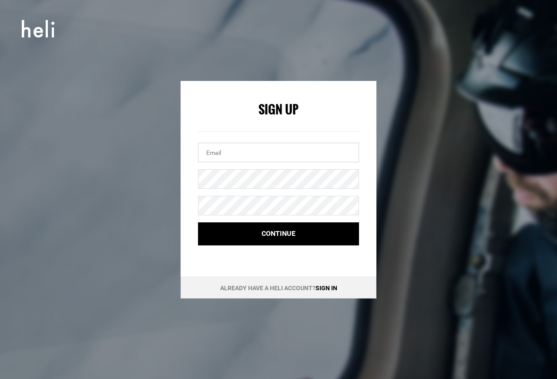
click at [229, 152] on input "email" at bounding box center [278, 153] width 161 height 20
type input "[EMAIL_ADDRESS][DOMAIN_NAME]"
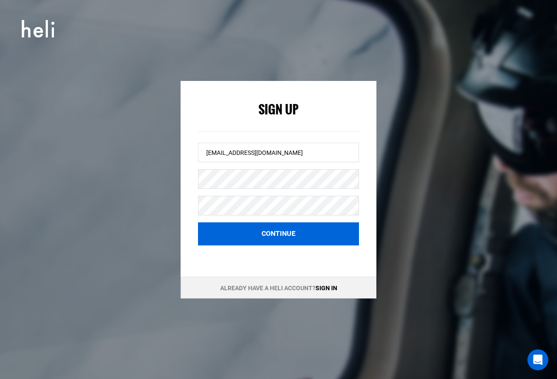
click at [290, 236] on button "Continue" at bounding box center [278, 233] width 161 height 23
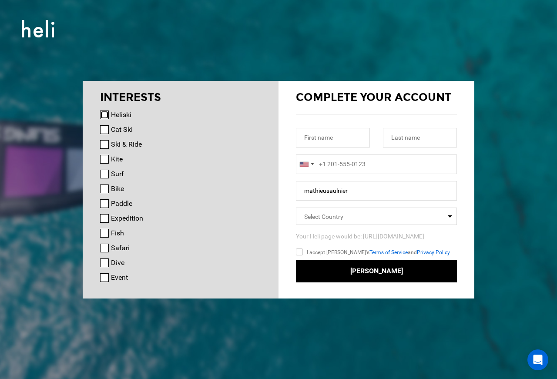
click at [103, 114] on input "Heliski" at bounding box center [104, 115] width 9 height 9
checkbox input "true"
click at [103, 126] on input "Cat Ski" at bounding box center [104, 129] width 9 height 9
checkbox input "true"
click at [101, 146] on input "Ski & Ride" at bounding box center [104, 144] width 9 height 9
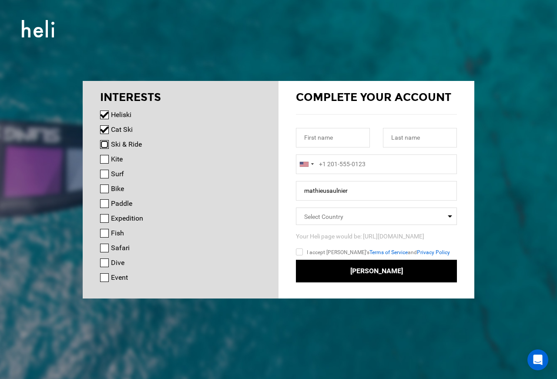
checkbox input "true"
click at [100, 171] on input "Surf" at bounding box center [104, 174] width 9 height 9
checkbox input "true"
click at [104, 217] on input "Expedition" at bounding box center [104, 218] width 9 height 9
checkbox input "true"
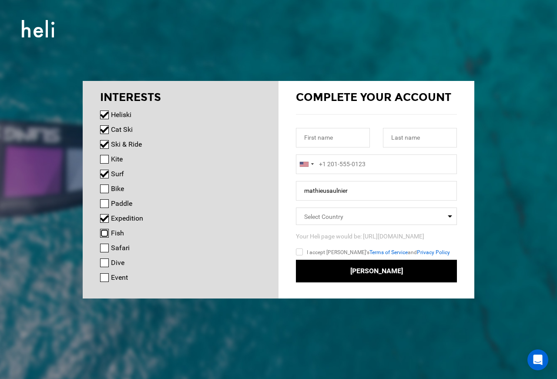
drag, startPoint x: 104, startPoint y: 234, endPoint x: 105, endPoint y: 250, distance: 16.1
click at [104, 235] on input "Fish" at bounding box center [104, 233] width 9 height 9
checkbox input "true"
click at [105, 249] on input "Safari" at bounding box center [104, 248] width 9 height 9
checkbox input "true"
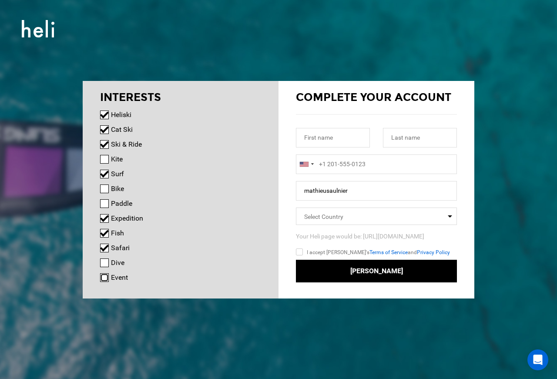
click at [104, 276] on input "Event" at bounding box center [104, 277] width 9 height 9
checkbox input "true"
click at [332, 140] on input "text" at bounding box center [333, 138] width 74 height 20
type input "[PERSON_NAME]"
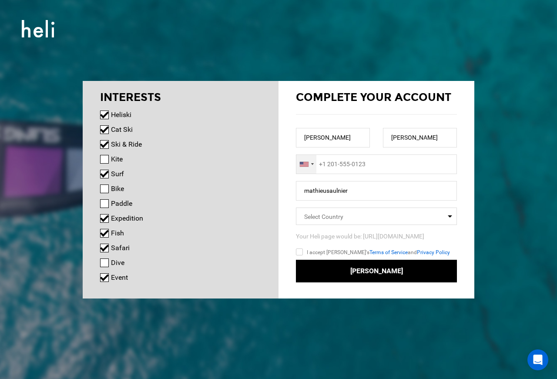
click at [311, 170] on div at bounding box center [306, 164] width 20 height 19
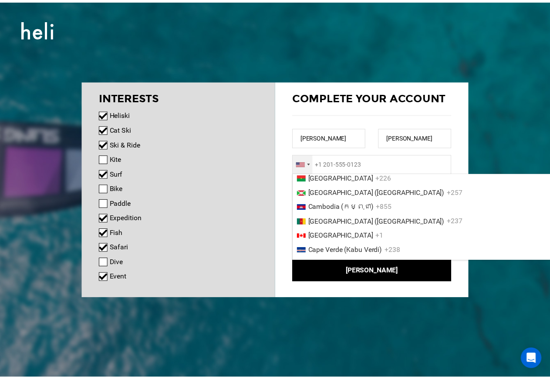
scroll to position [516, 0]
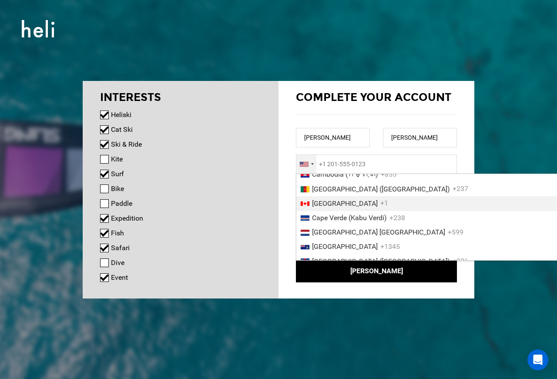
click at [380, 208] on span "+1" at bounding box center [384, 203] width 8 height 8
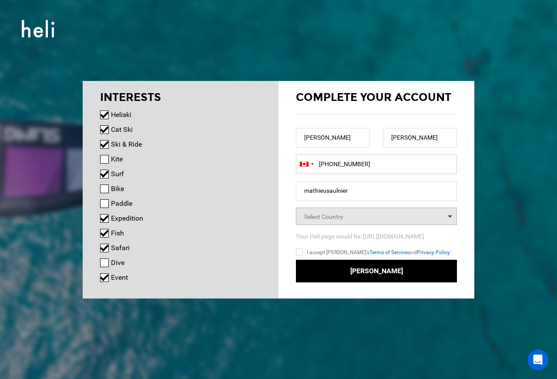
type input "[PHONE_NUMBER]"
click at [373, 217] on span "Select Country" at bounding box center [376, 216] width 161 height 17
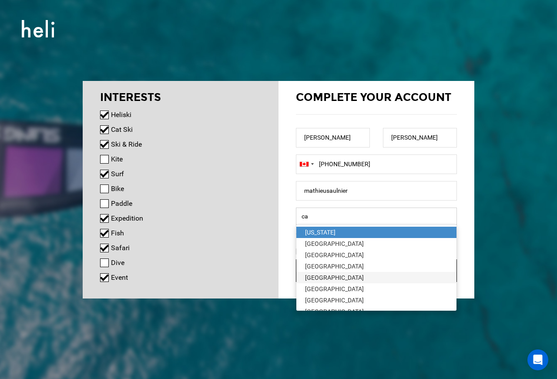
type input "ca"
click at [350, 275] on div "[GEOGRAPHIC_DATA]" at bounding box center [376, 277] width 143 height 9
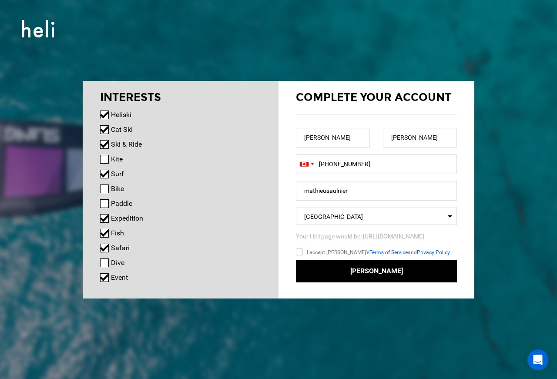
click at [301, 250] on input "I accept [PERSON_NAME]'s Terms of Service and Privacy Policy" at bounding box center [312, 253] width 32 height 13
checkbox input "true"
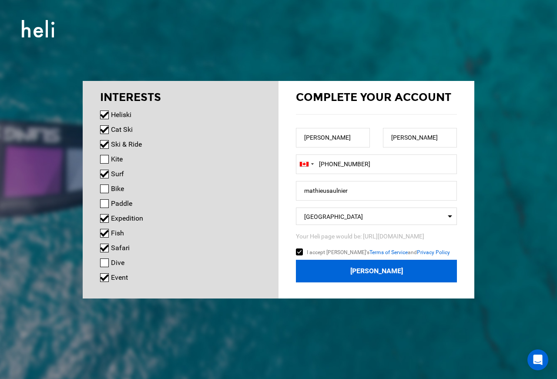
click at [376, 275] on button "[PERSON_NAME]" at bounding box center [376, 271] width 161 height 23
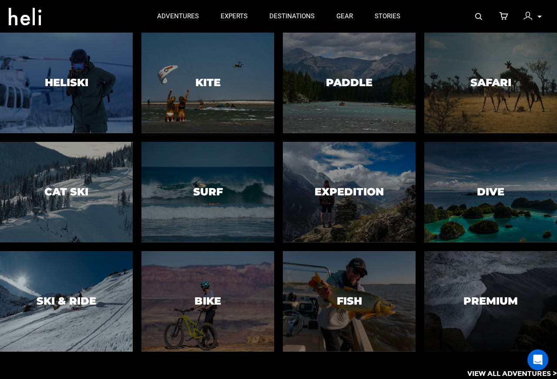
click at [85, 305] on h3 "Ski & Ride" at bounding box center [67, 300] width 60 height 11
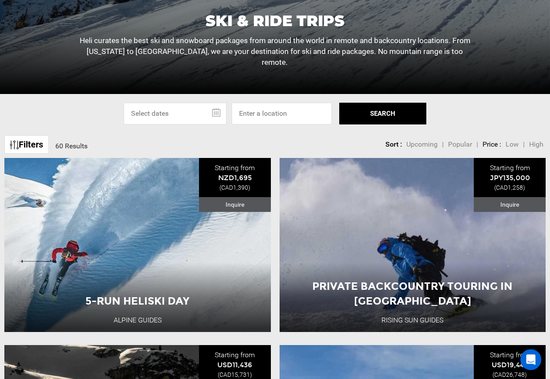
scroll to position [178, 0]
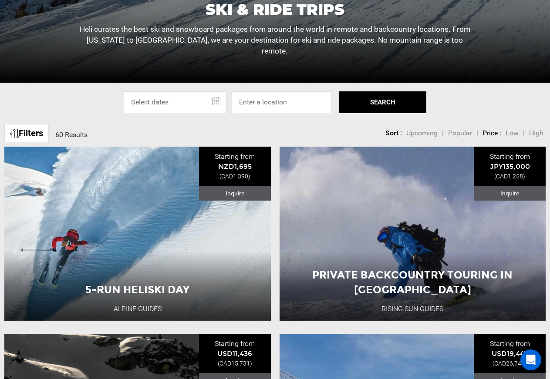
click at [212, 100] on input "text" at bounding box center [175, 102] width 103 height 22
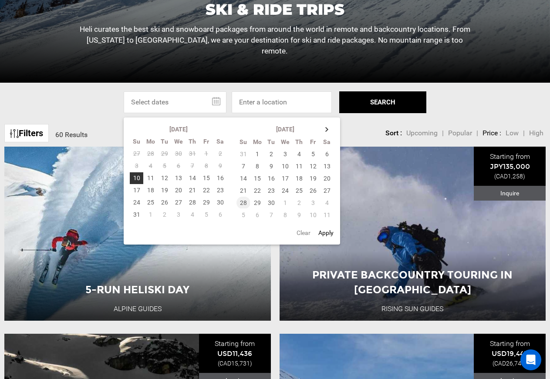
click at [245, 203] on td "28" at bounding box center [243, 203] width 14 height 12
click at [329, 203] on td "4" at bounding box center [327, 203] width 14 height 12
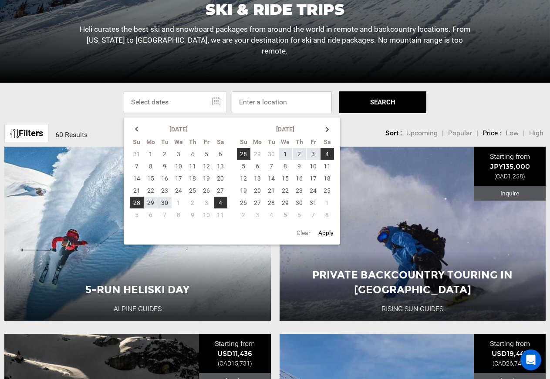
click at [305, 108] on input at bounding box center [281, 102] width 100 height 22
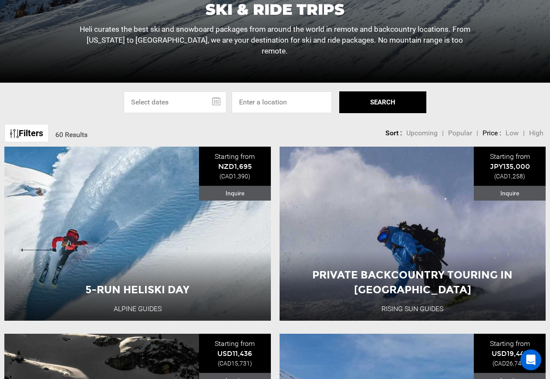
click at [217, 101] on input "text" at bounding box center [175, 102] width 103 height 22
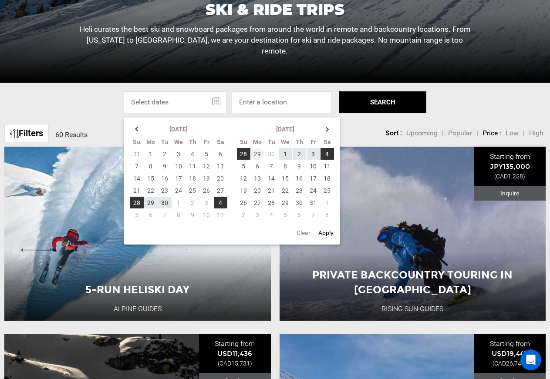
click at [258, 156] on td "29" at bounding box center [257, 154] width 14 height 12
click at [246, 154] on td "28" at bounding box center [243, 154] width 14 height 12
click at [327, 155] on td "4" at bounding box center [327, 154] width 14 height 12
click at [302, 103] on input at bounding box center [281, 102] width 100 height 22
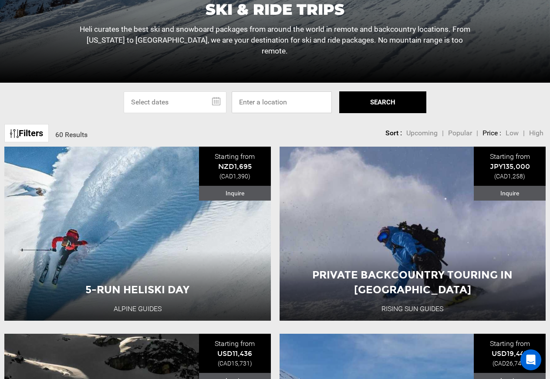
click at [302, 103] on input at bounding box center [281, 102] width 100 height 22
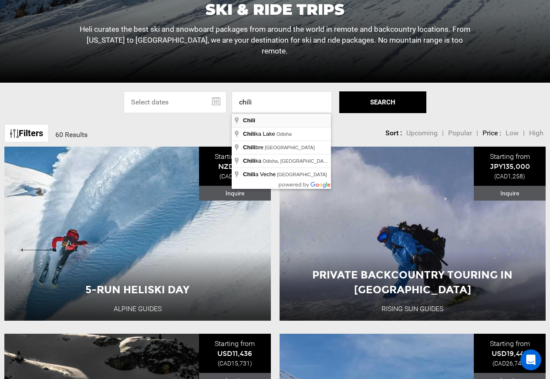
type input "Chili"
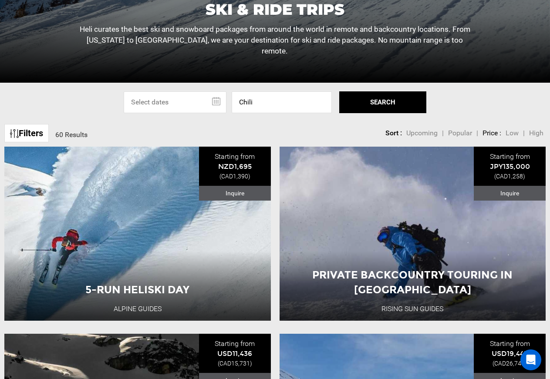
click at [375, 101] on button "SEARCH" at bounding box center [382, 102] width 87 height 22
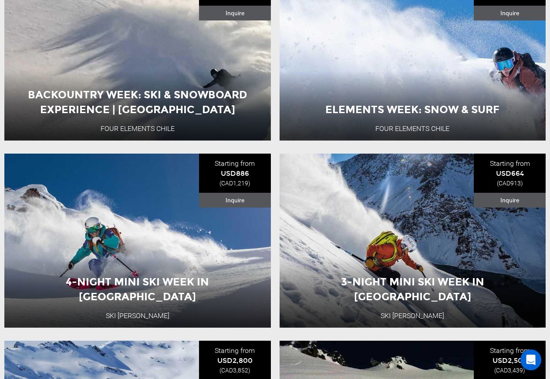
scroll to position [399, 0]
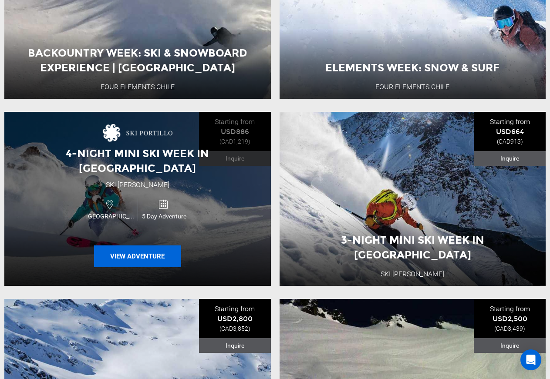
click at [160, 247] on button "View Adventure" at bounding box center [137, 256] width 87 height 22
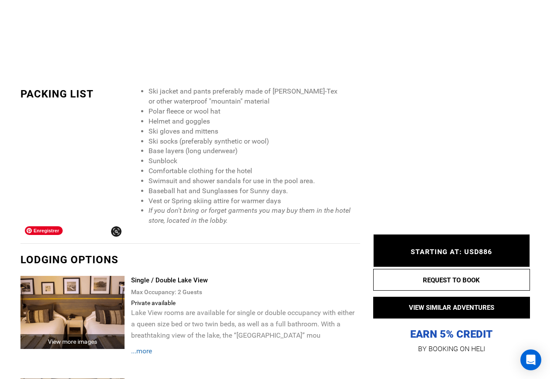
scroll to position [1642, 0]
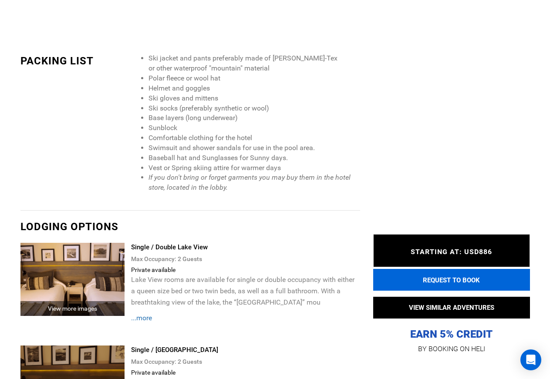
click at [440, 283] on button "REQUEST TO BOOK" at bounding box center [451, 280] width 157 height 22
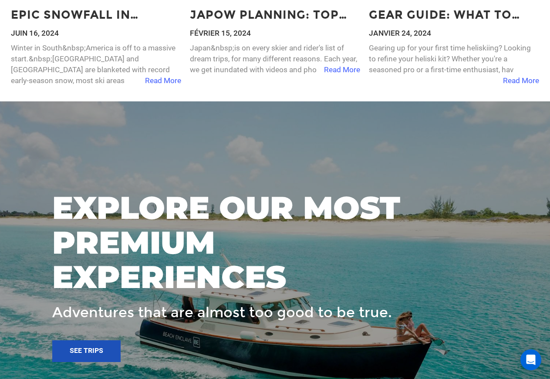
scroll to position [1775, 0]
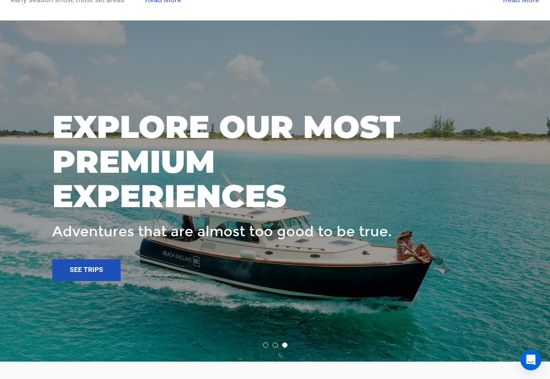
click at [42, 261] on div at bounding box center [275, 190] width 550 height 341
click at [76, 264] on link "See trips" at bounding box center [86, 270] width 68 height 22
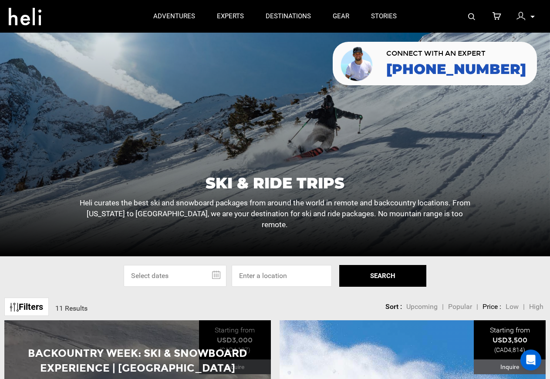
scroll to position [0, 0]
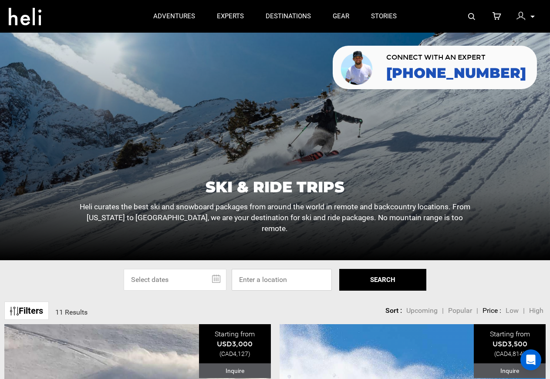
click at [251, 281] on input at bounding box center [281, 280] width 100 height 22
click at [274, 279] on input at bounding box center [281, 280] width 100 height 22
type input "Chili"
click at [397, 275] on button "SEARCH" at bounding box center [382, 280] width 87 height 22
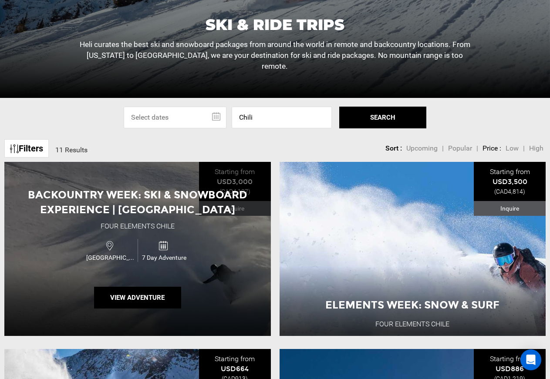
scroll to position [178, 0]
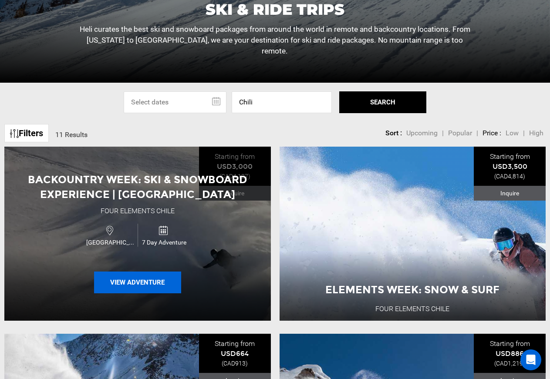
click at [133, 278] on button "View Adventure" at bounding box center [137, 282] width 87 height 22
